Goal: Information Seeking & Learning: Compare options

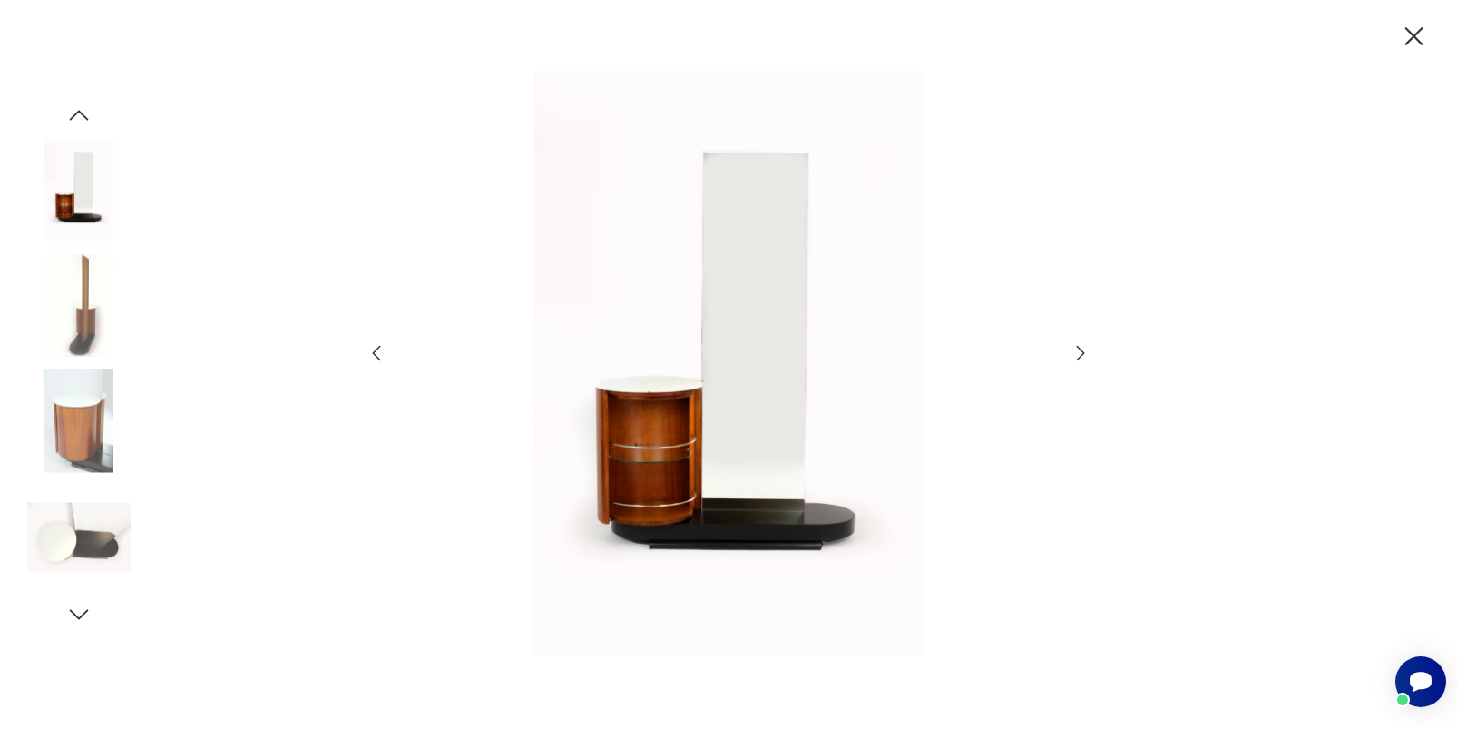
click at [1075, 353] on icon "button" at bounding box center [1081, 353] width 22 height 22
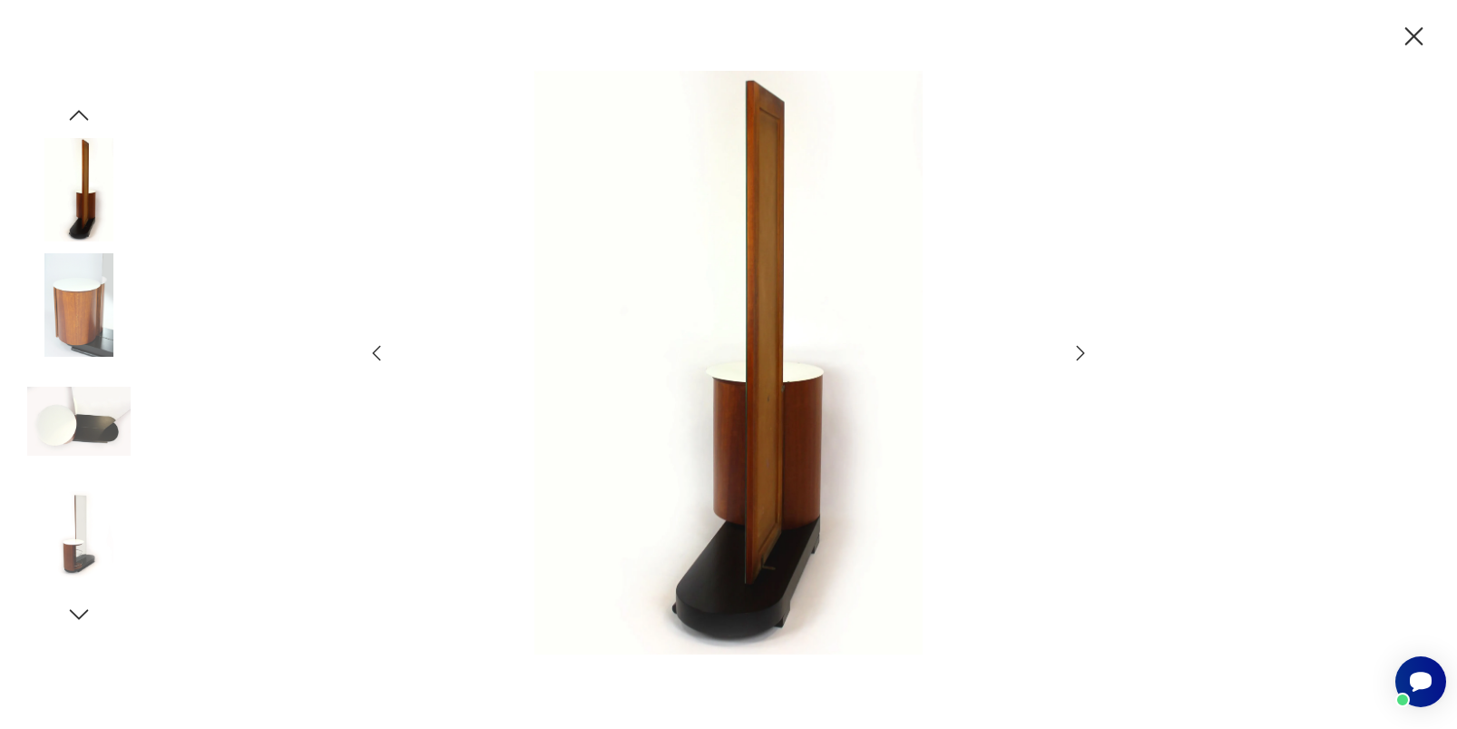
click at [1075, 353] on icon "button" at bounding box center [1081, 353] width 22 height 22
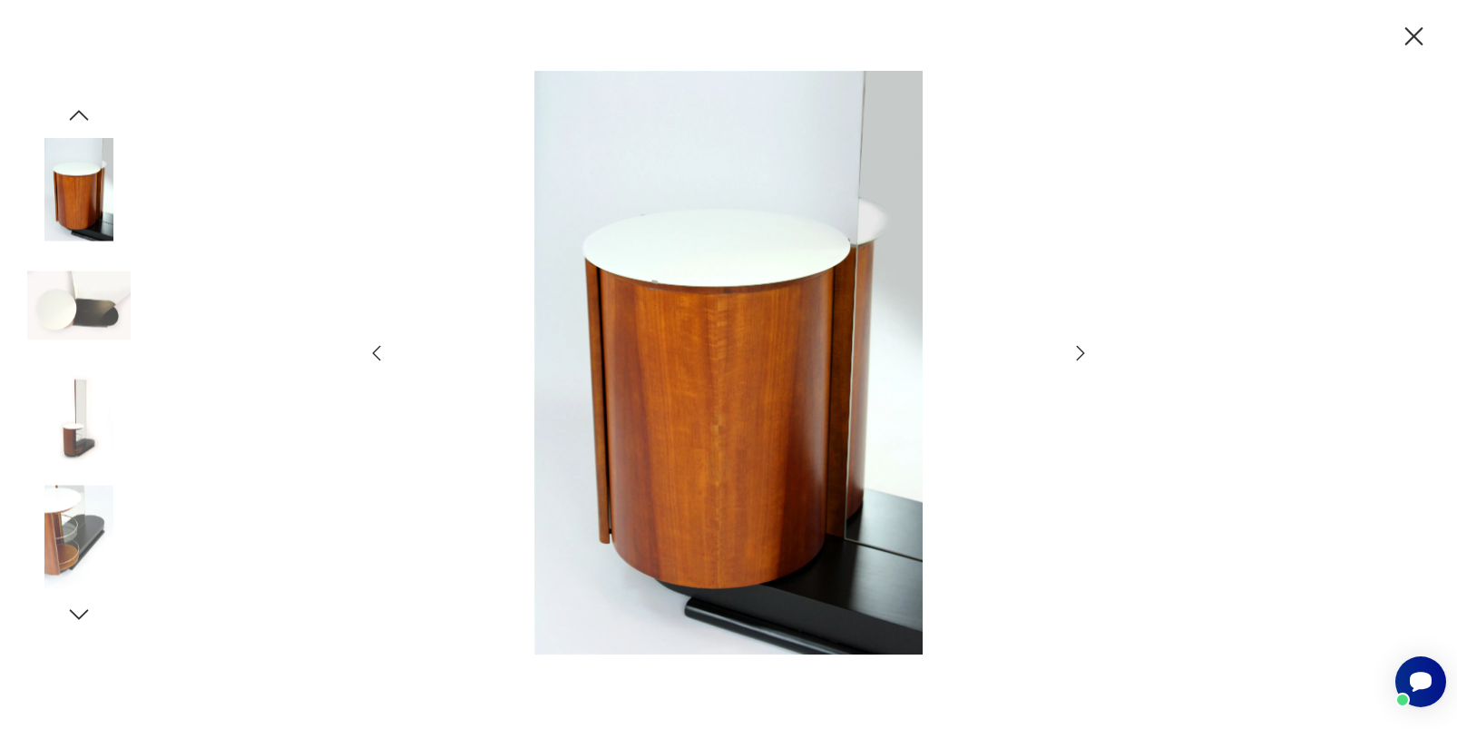
click at [1075, 353] on icon "button" at bounding box center [1081, 353] width 22 height 22
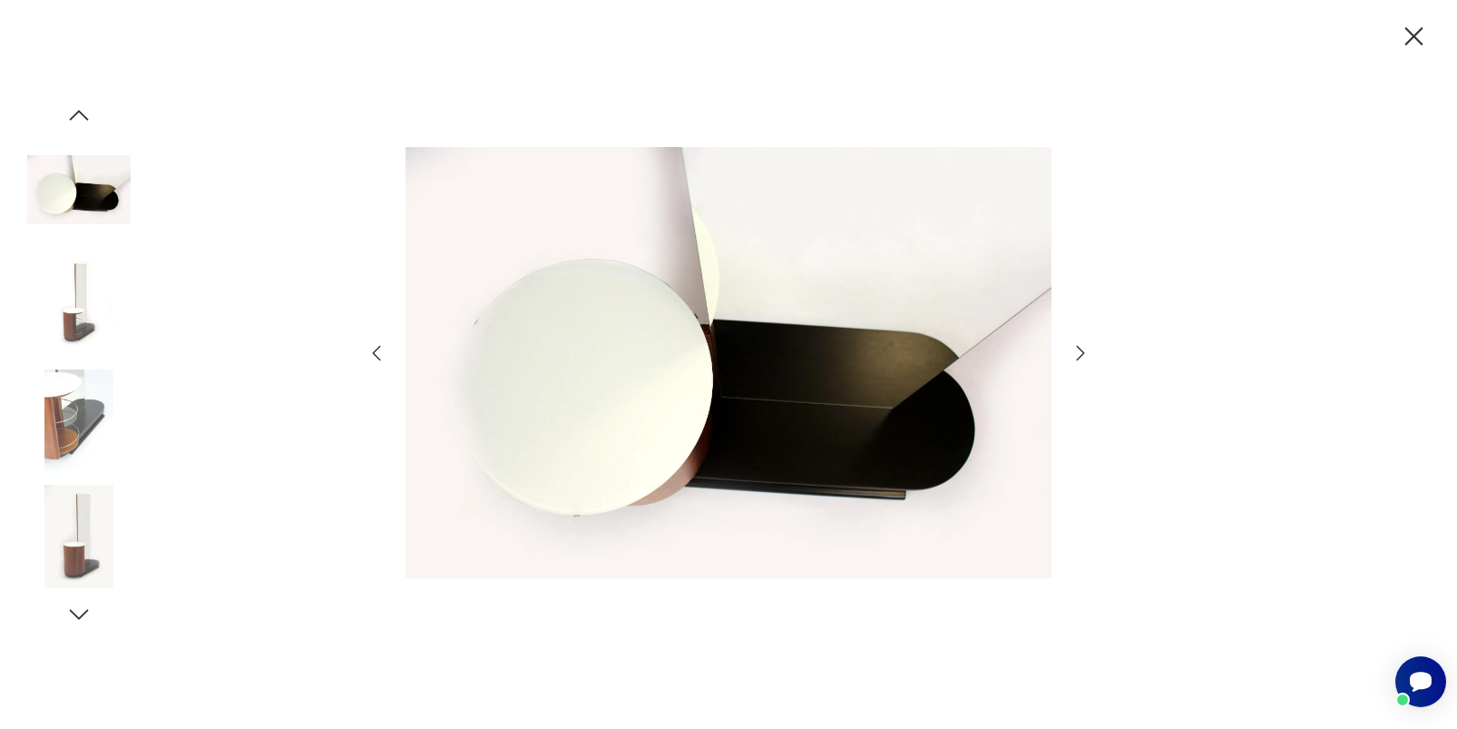
click at [1075, 353] on icon "button" at bounding box center [1081, 353] width 22 height 22
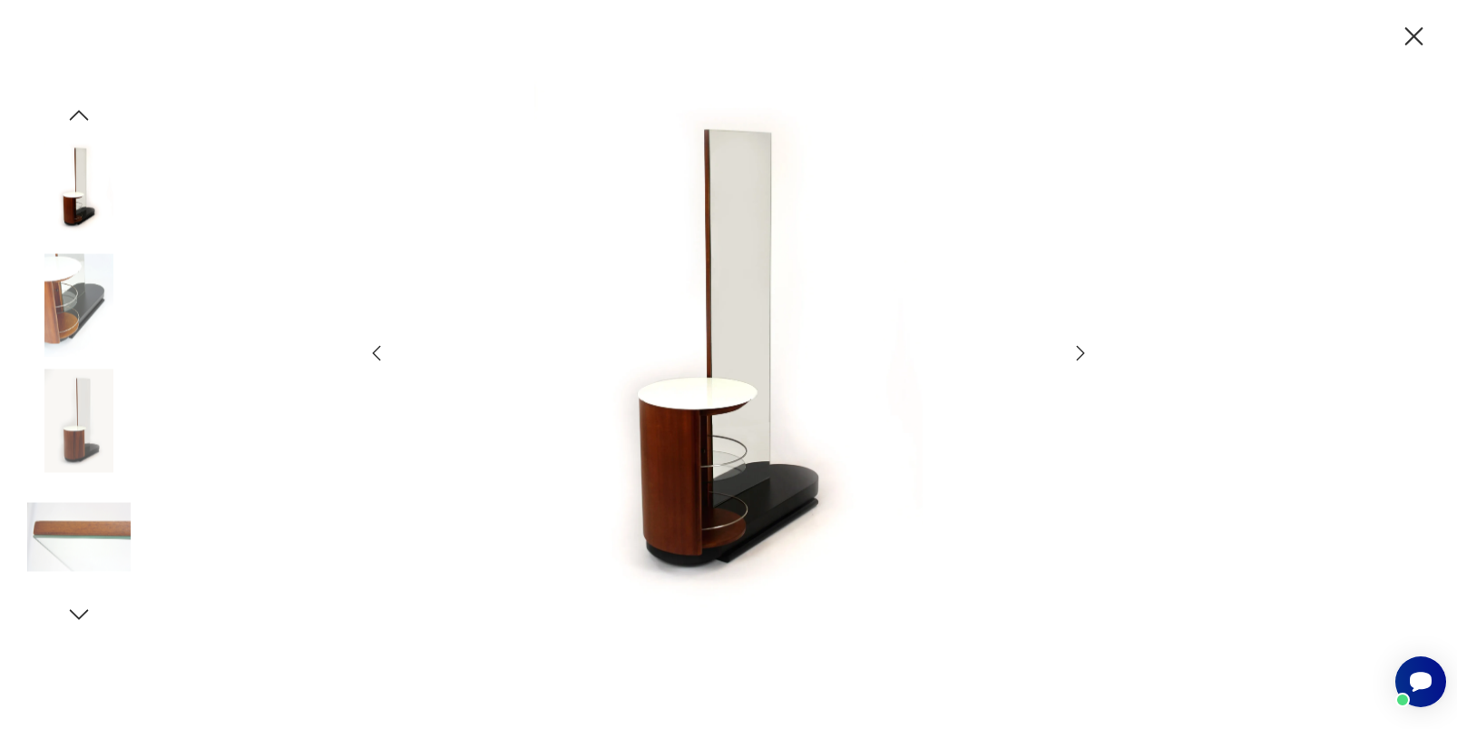
click at [1075, 353] on icon "button" at bounding box center [1081, 353] width 22 height 22
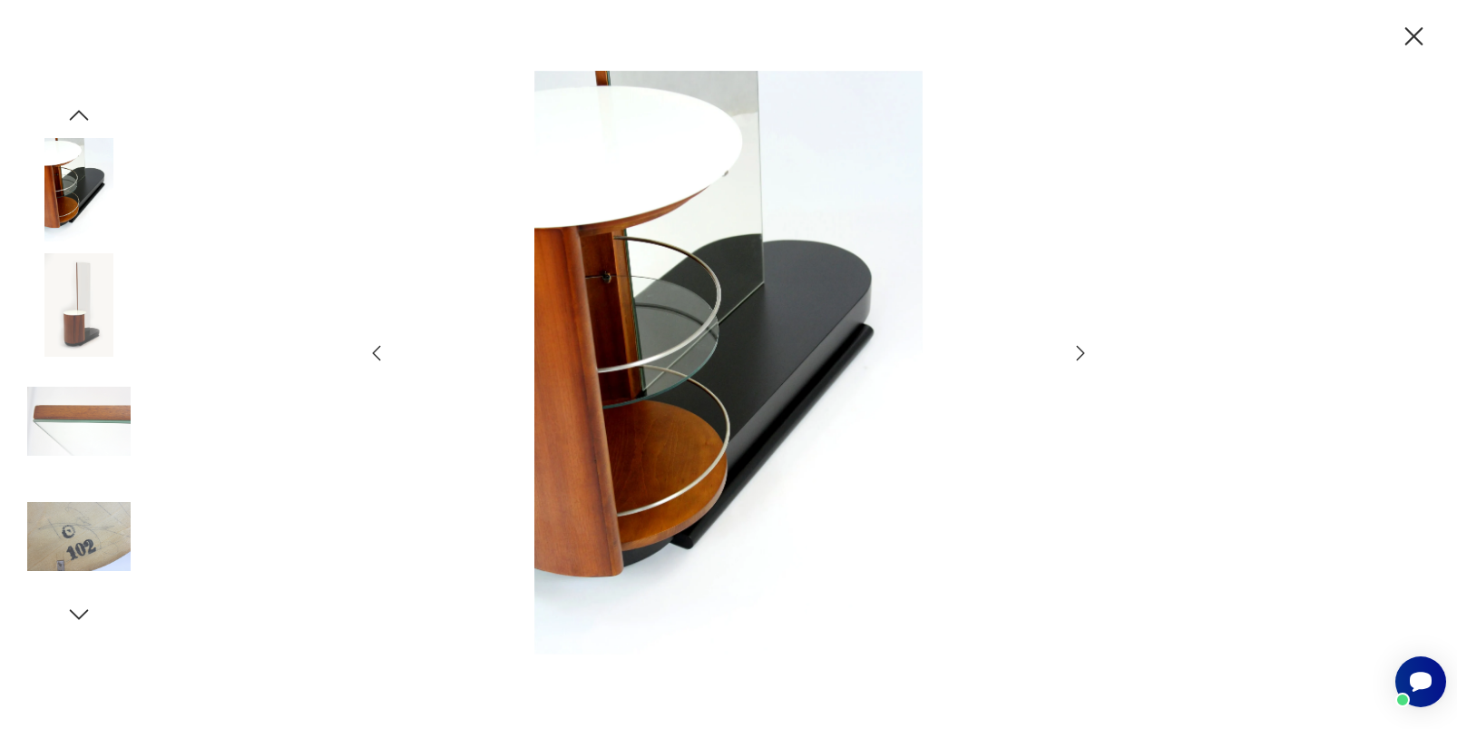
click at [1413, 36] on icon "button" at bounding box center [1414, 36] width 18 height 18
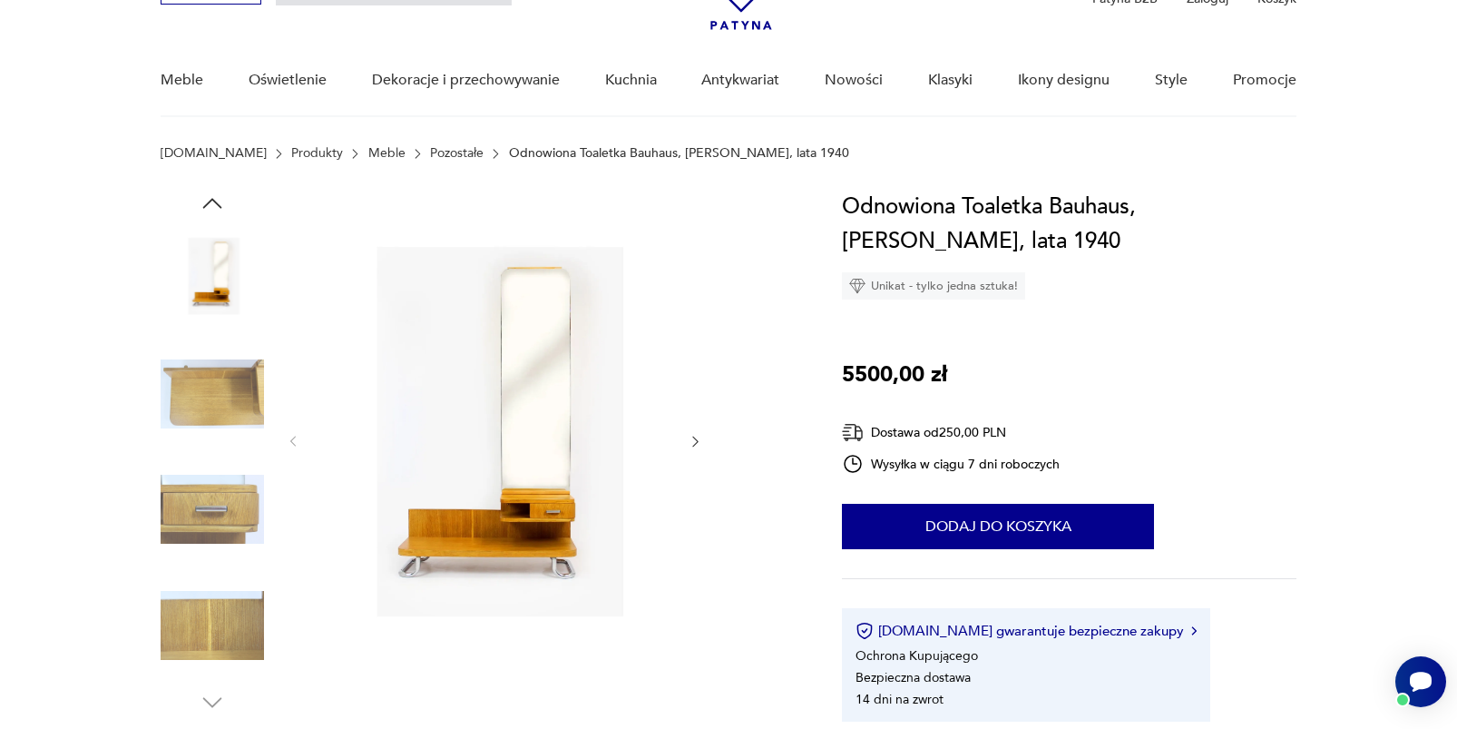
click at [692, 440] on icon "button" at bounding box center [695, 441] width 15 height 15
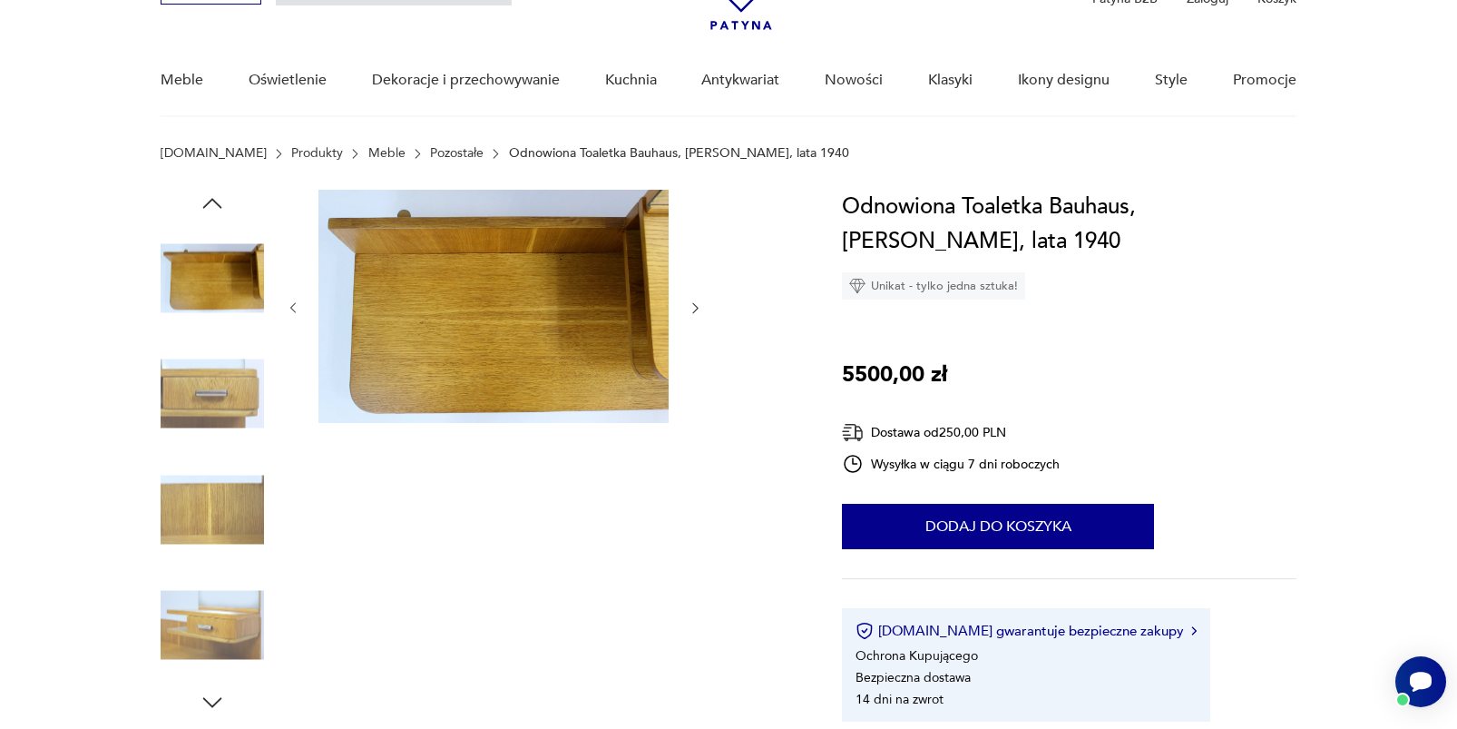
click at [692, 440] on div at bounding box center [494, 453] width 417 height 526
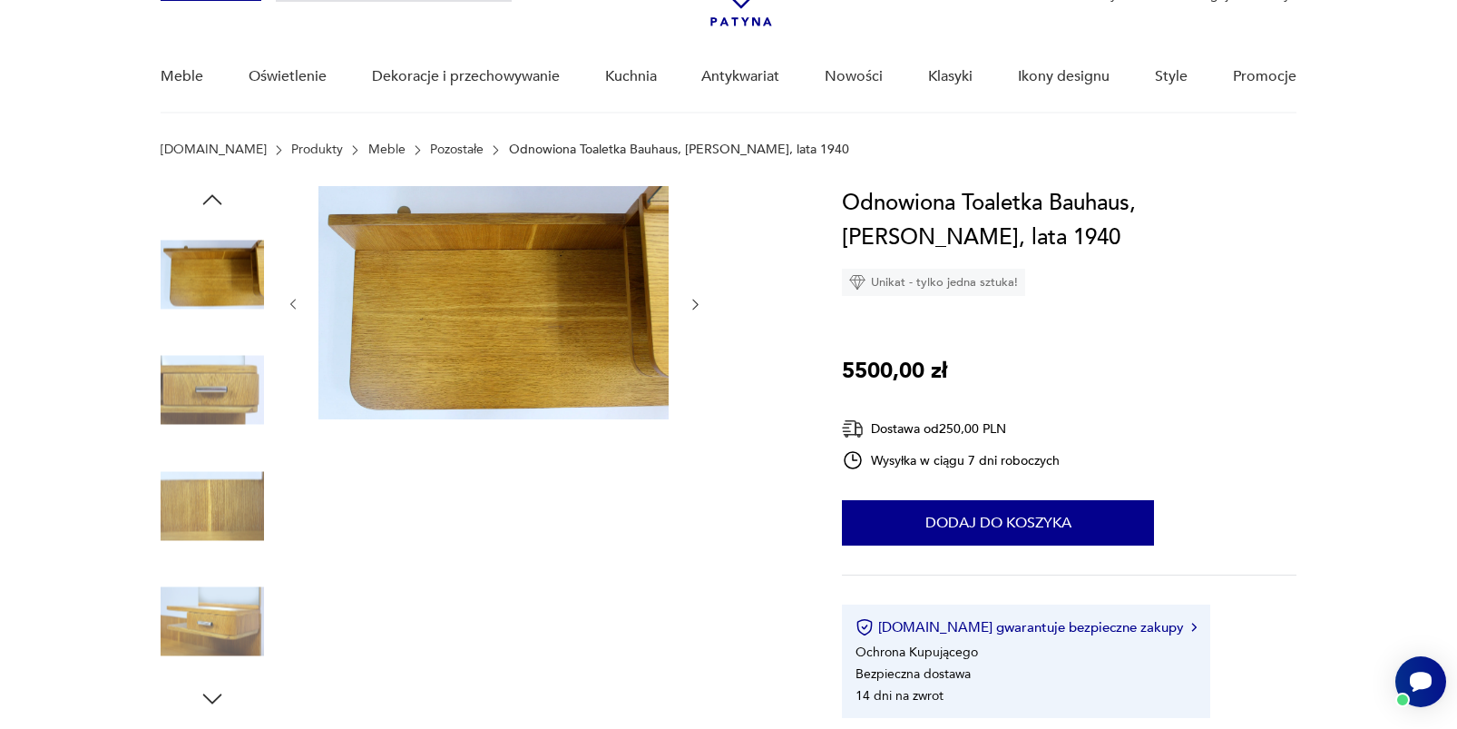
scroll to position [126, 0]
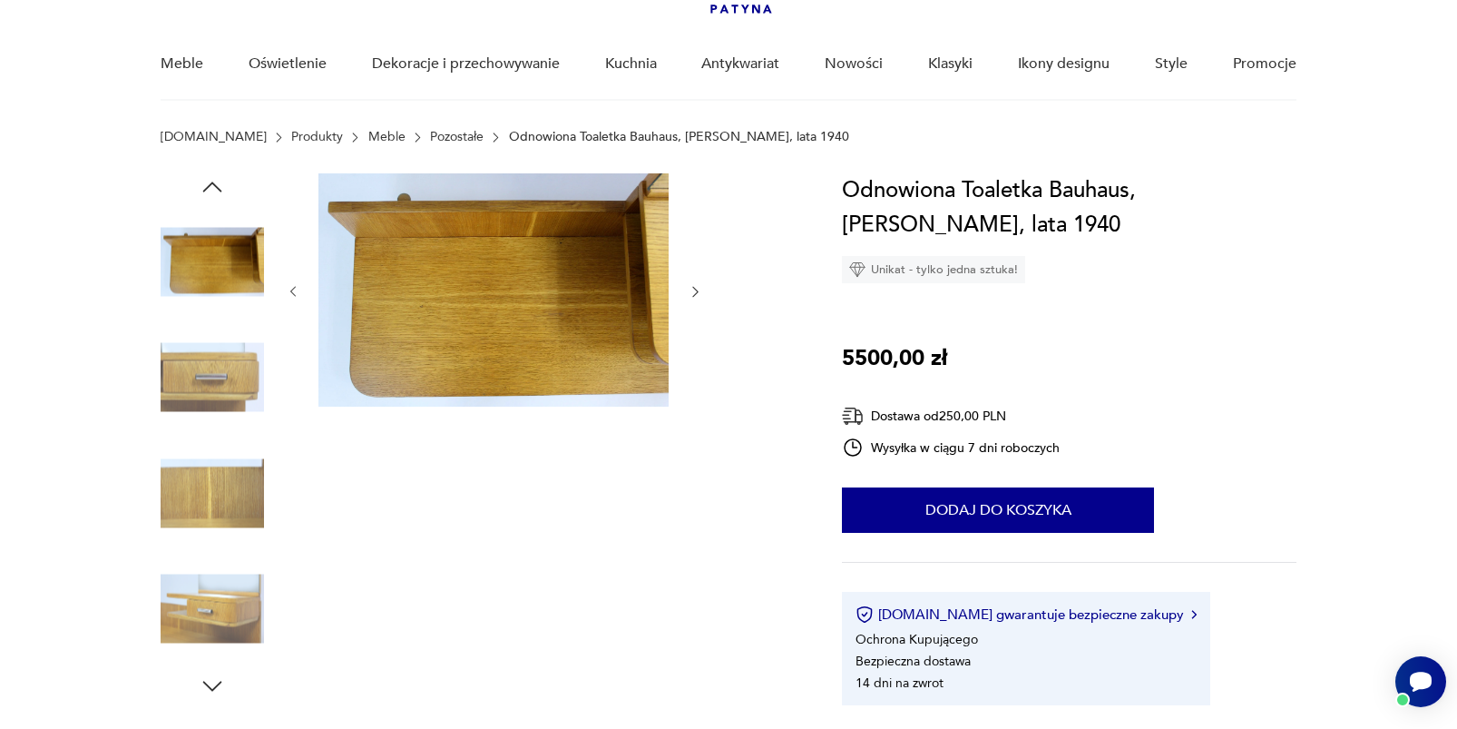
click at [289, 288] on icon "button" at bounding box center [293, 291] width 15 height 15
